Goal: Task Accomplishment & Management: Manage account settings

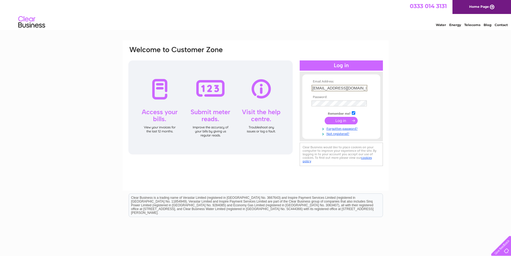
click at [322, 87] on input "rdove@dovedavies.com" at bounding box center [340, 88] width 56 height 6
type input "accounts@dovedavies.com"
click at [298, 97] on div "Email Address: accounts@dovedavies.com Password:" at bounding box center [256, 107] width 256 height 122
click at [325, 117] on input "submit" at bounding box center [341, 121] width 33 height 8
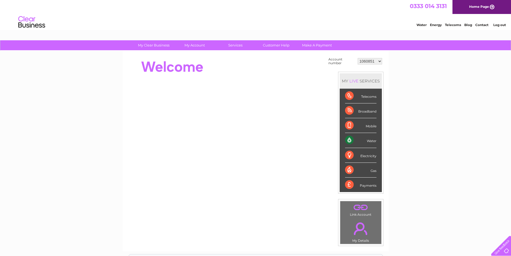
click at [358, 140] on div "Water" at bounding box center [360, 140] width 31 height 15
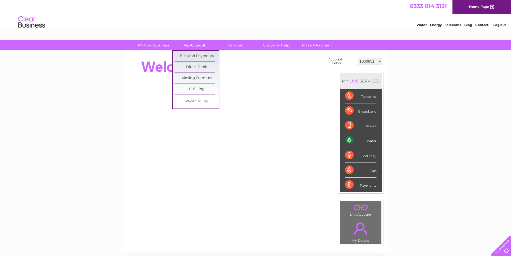
click at [196, 42] on link "My Account" at bounding box center [194, 45] width 44 height 10
click at [196, 57] on link "Bills and Payments" at bounding box center [197, 56] width 44 height 11
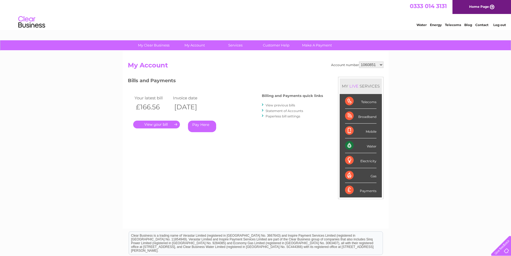
click at [155, 125] on link "." at bounding box center [156, 125] width 47 height 8
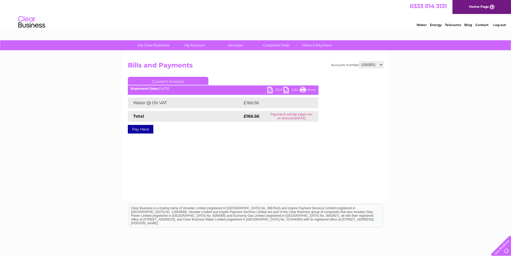
click at [273, 89] on link "PDF" at bounding box center [275, 91] width 16 height 8
click at [380, 63] on select "1060851 1149958 30267066" at bounding box center [371, 64] width 24 height 6
select select "1149958"
click at [359, 61] on select "1060851 1149958 30267066" at bounding box center [371, 64] width 24 height 6
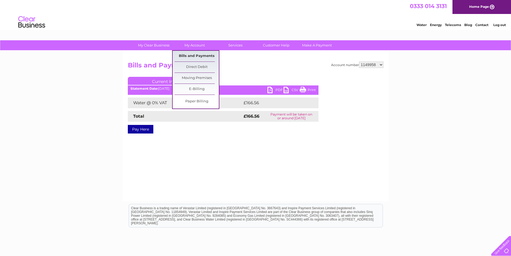
click at [196, 57] on link "Bills and Payments" at bounding box center [197, 56] width 44 height 11
click at [196, 55] on link "Bills and Payments" at bounding box center [197, 56] width 44 height 11
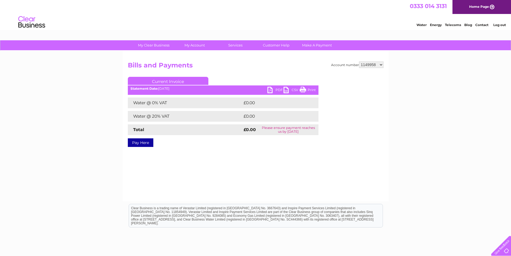
click at [381, 66] on select "1060851 1149958 30267066" at bounding box center [371, 64] width 24 height 6
select select "30267066"
click at [359, 61] on select "1060851 1149958 30267066" at bounding box center [371, 64] width 24 height 6
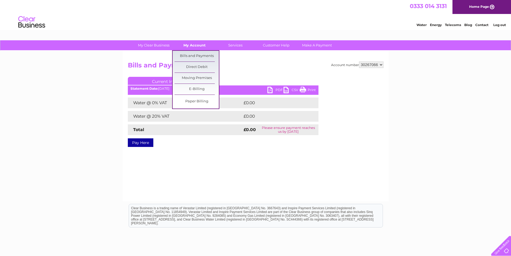
click at [199, 45] on link "My Account" at bounding box center [194, 45] width 44 height 10
click at [199, 56] on link "Bills and Payments" at bounding box center [197, 56] width 44 height 11
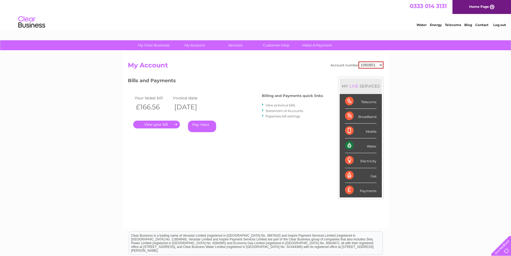
click at [379, 64] on select "1060851 1149958 30267066" at bounding box center [371, 64] width 25 height 7
select select "30267066"
click at [359, 61] on select "1060851 1149958 30267066" at bounding box center [371, 64] width 25 height 7
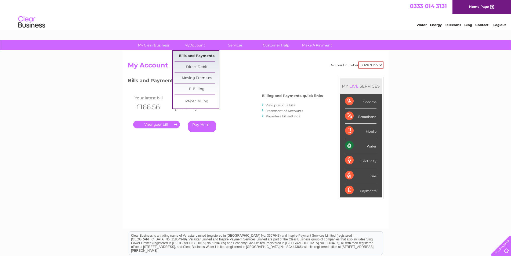
click at [187, 57] on link "Bills and Payments" at bounding box center [197, 56] width 44 height 11
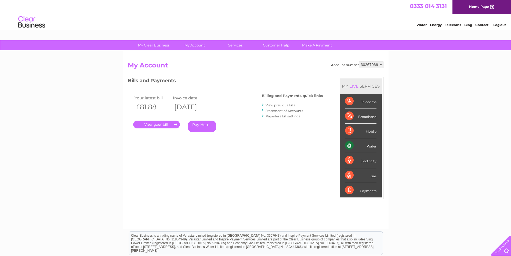
click at [156, 123] on link "." at bounding box center [156, 125] width 47 height 8
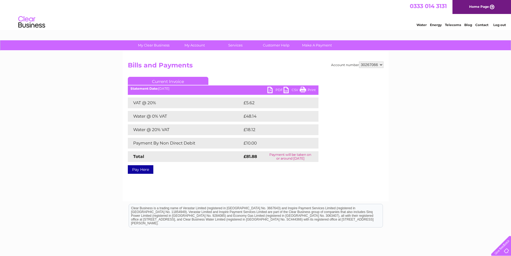
click at [278, 91] on link "PDF" at bounding box center [275, 91] width 16 height 8
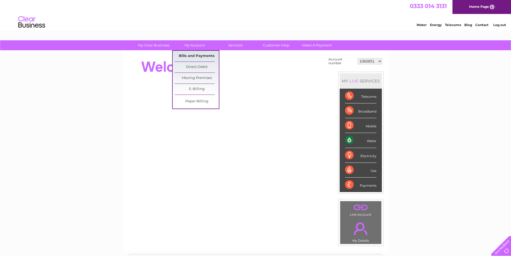
click at [194, 55] on link "Bills and Payments" at bounding box center [197, 56] width 44 height 11
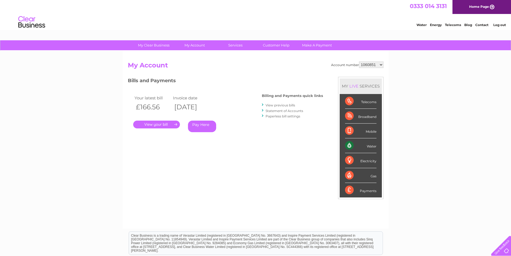
click at [156, 125] on link "." at bounding box center [156, 125] width 47 height 8
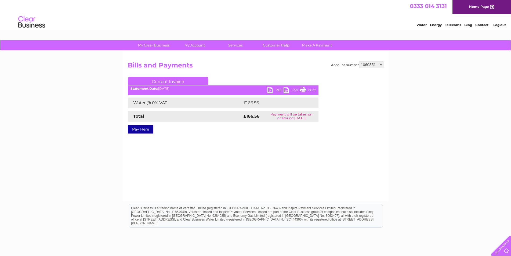
click at [275, 89] on link "PDF" at bounding box center [275, 91] width 16 height 8
